Goal: Transaction & Acquisition: Subscribe to service/newsletter

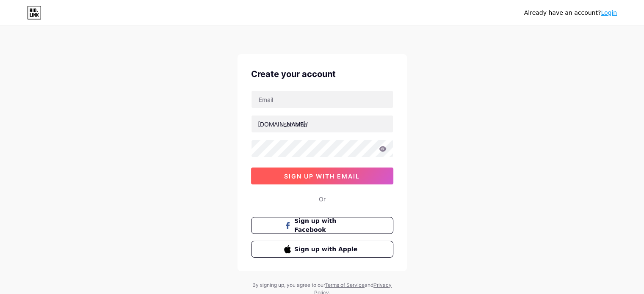
click at [351, 177] on span "sign up with email" at bounding box center [322, 176] width 76 height 7
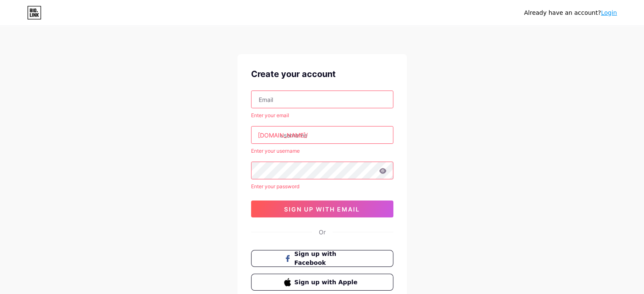
click at [320, 95] on input "text" at bounding box center [321, 99] width 141 height 17
type input "[EMAIL_ADDRESS][DOMAIN_NAME]"
click at [333, 130] on input "text" at bounding box center [321, 135] width 141 height 17
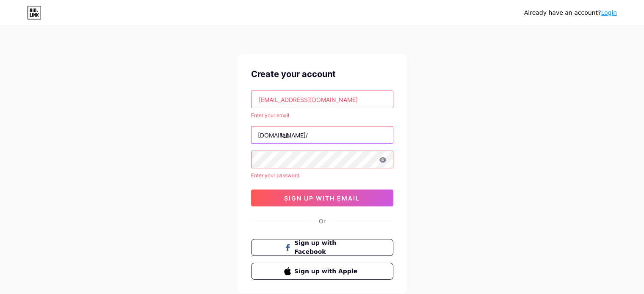
type input "fabl"
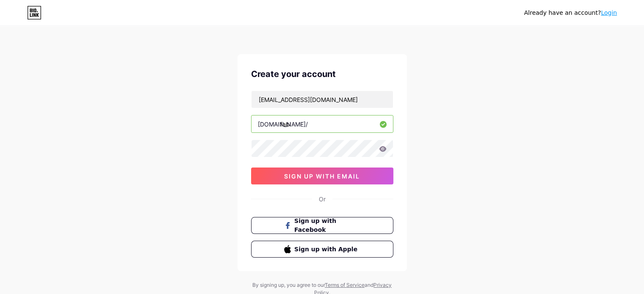
click at [333, 130] on input "fabl" at bounding box center [321, 124] width 141 height 17
type input "fabledconey"
click at [176, 158] on div "Already have an account? Login Create your account [EMAIL_ADDRESS][DOMAIN_NAME]…" at bounding box center [322, 162] width 644 height 324
click at [382, 149] on icon at bounding box center [382, 149] width 7 height 6
click at [382, 149] on icon at bounding box center [381, 149] width 7 height 6
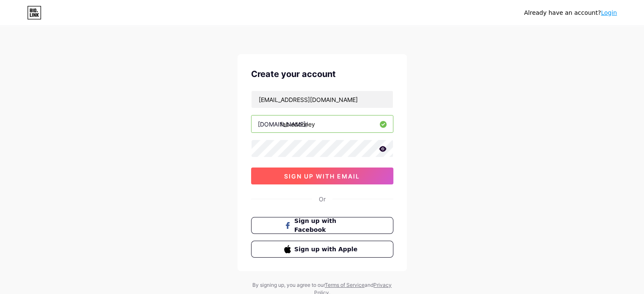
click at [340, 181] on button "sign up with email" at bounding box center [322, 176] width 142 height 17
